Goal: Task Accomplishment & Management: Use online tool/utility

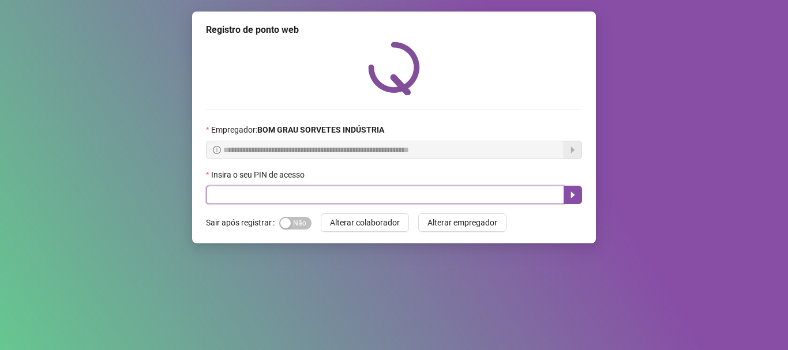
click at [293, 190] on input "text" at bounding box center [385, 195] width 358 height 18
type input "*****"
click at [567, 198] on button "button" at bounding box center [573, 195] width 18 height 18
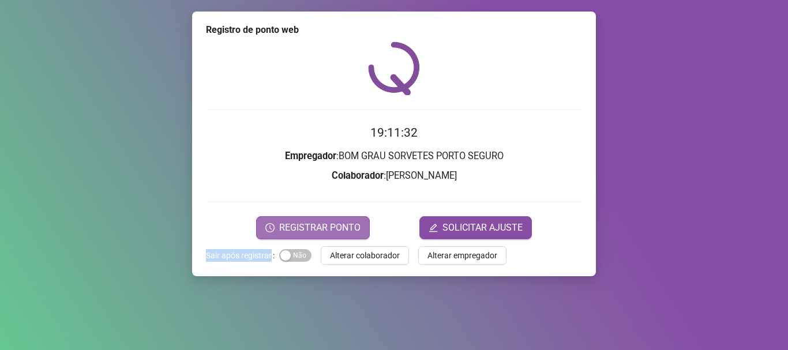
click at [349, 238] on div "Registro de ponto web 19:11:32 Empregador : BOM GRAU SORVETES PORTO SEGURO Cola…" at bounding box center [394, 144] width 404 height 265
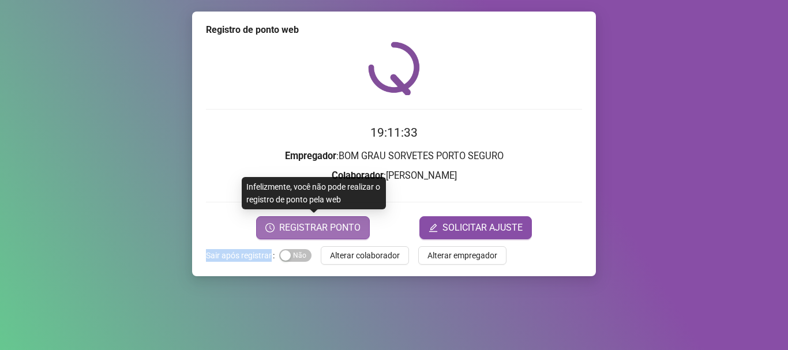
click at [352, 231] on span "REGISTRAR PONTO" at bounding box center [319, 228] width 81 height 14
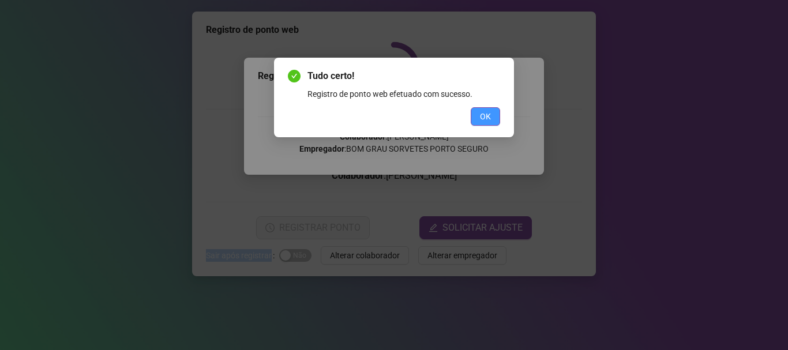
click at [477, 115] on button "OK" at bounding box center [485, 116] width 29 height 18
